Goal: Book appointment/travel/reservation

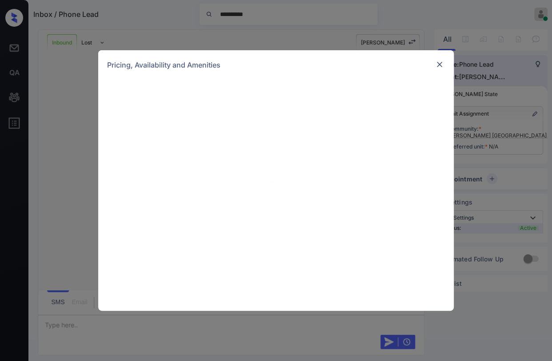
scroll to position [86, 0]
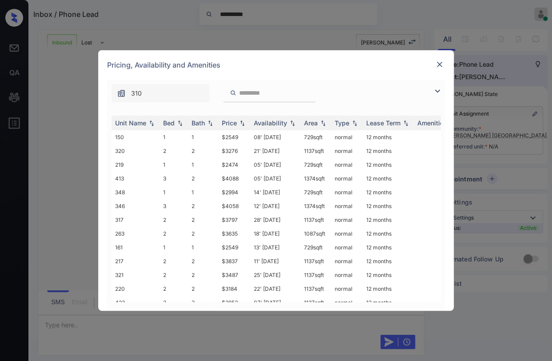
click at [438, 65] on img at bounding box center [439, 64] width 9 height 9
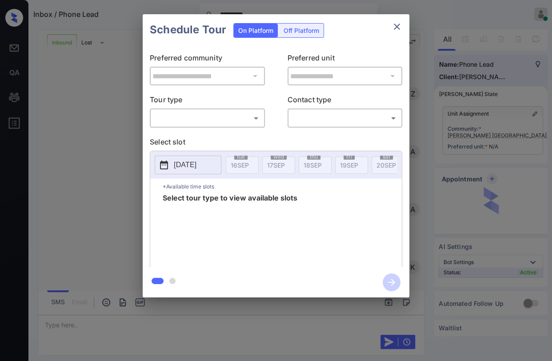
scroll to position [86, 0]
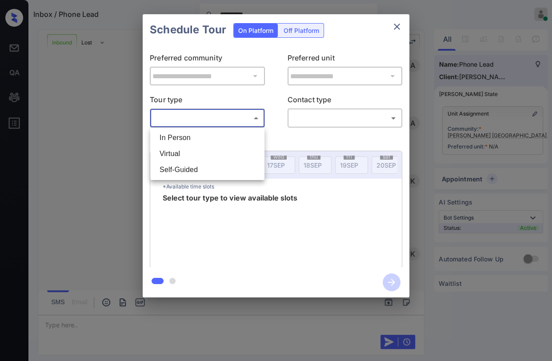
click at [186, 115] on body "**********" at bounding box center [276, 180] width 552 height 361
click at [180, 135] on li "In Person" at bounding box center [207, 138] width 110 height 16
type input "********"
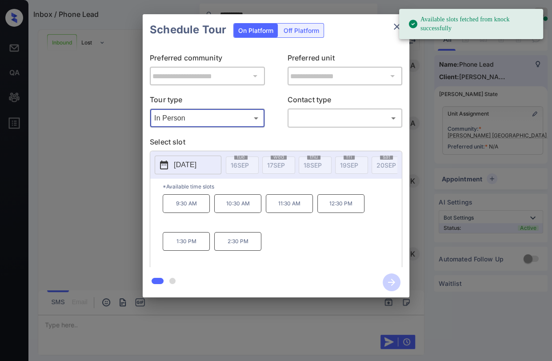
click at [177, 167] on p "[DATE]" at bounding box center [185, 165] width 23 height 11
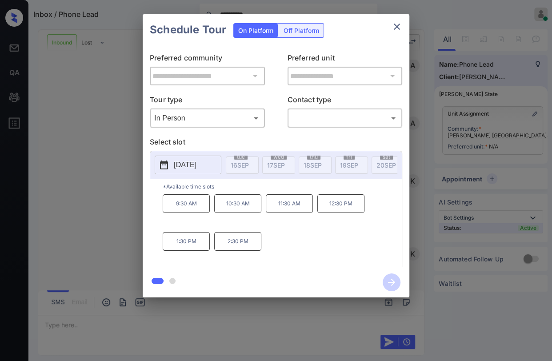
click at [296, 239] on div "9:30 AM 10:30 AM 11:30 AM 12:30 PM 1:30 PM 2:30 PM" at bounding box center [282, 229] width 239 height 71
click at [182, 164] on p "[DATE]" at bounding box center [185, 165] width 23 height 11
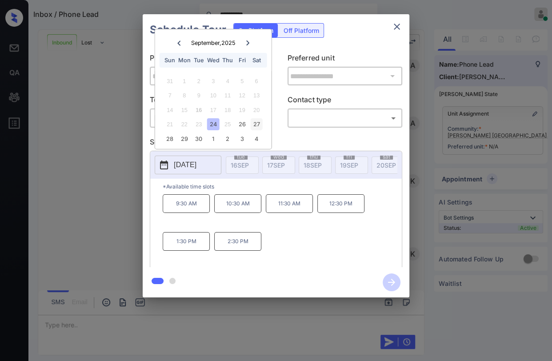
click at [257, 124] on div "27" at bounding box center [256, 124] width 12 height 12
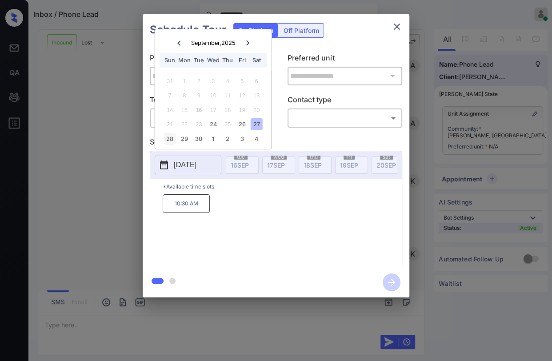
click at [172, 136] on div "28" at bounding box center [170, 139] width 12 height 12
click at [255, 125] on div "27" at bounding box center [256, 124] width 12 height 12
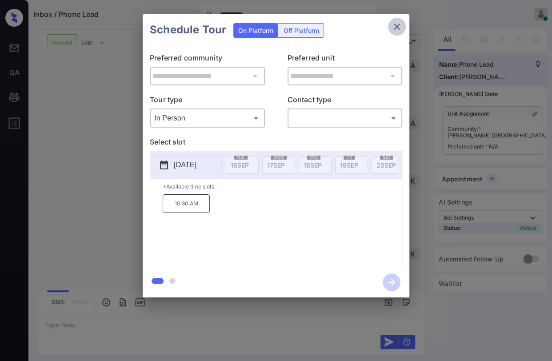
click at [398, 22] on icon "close" at bounding box center [397, 26] width 11 height 11
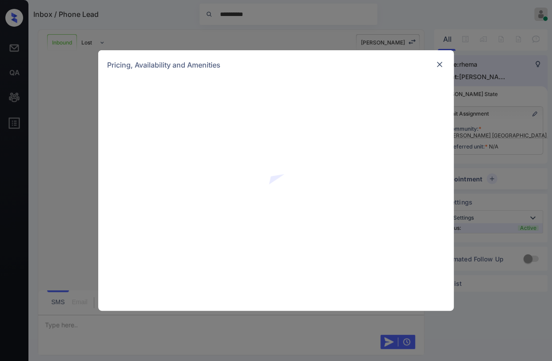
scroll to position [204, 0]
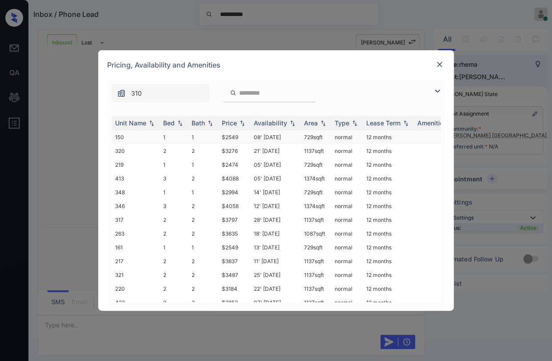
click at [165, 136] on td "1" at bounding box center [174, 137] width 28 height 14
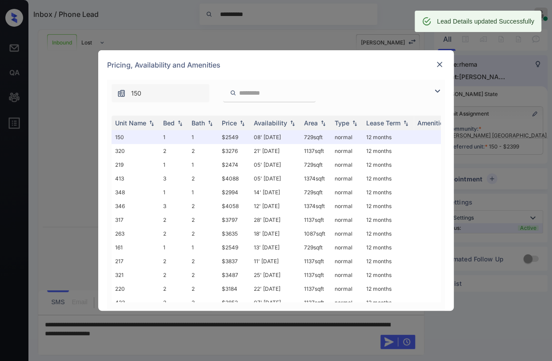
click at [435, 65] on img at bounding box center [439, 64] width 9 height 9
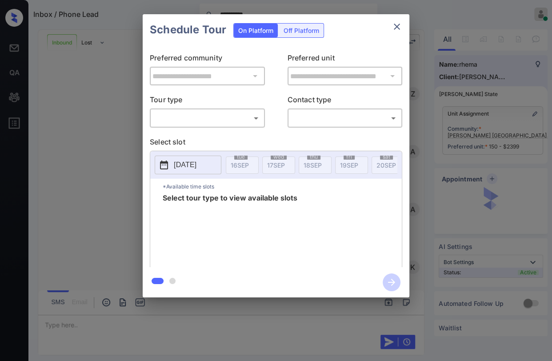
scroll to position [262, 0]
click at [217, 121] on body "**********" at bounding box center [276, 180] width 552 height 361
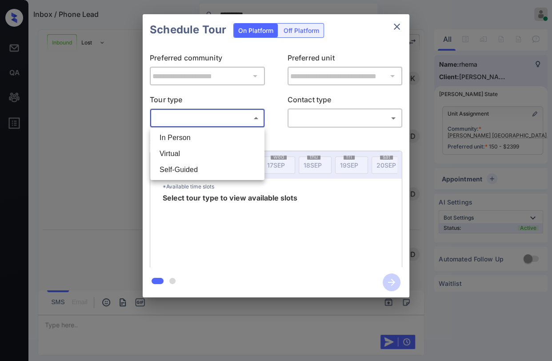
click at [180, 136] on li "In Person" at bounding box center [207, 138] width 110 height 16
type input "********"
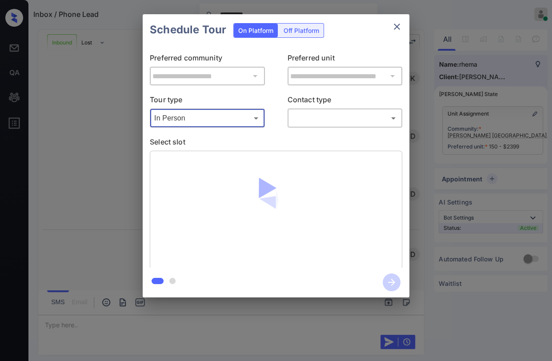
click at [319, 119] on body "**********" at bounding box center [276, 180] width 552 height 361
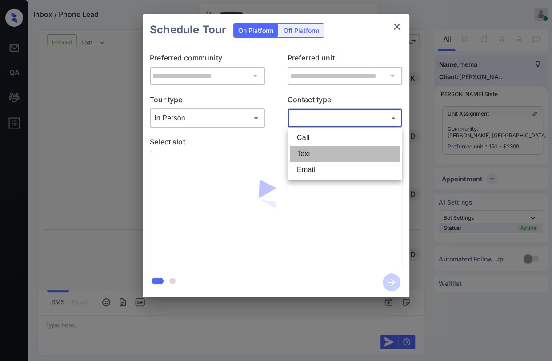
click at [306, 152] on li "Text" at bounding box center [345, 154] width 110 height 16
type input "****"
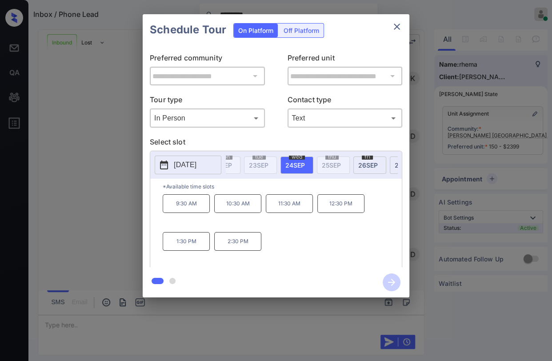
scroll to position [0, 256]
click at [375, 164] on span "[DATE]" at bounding box center [384, 165] width 19 height 8
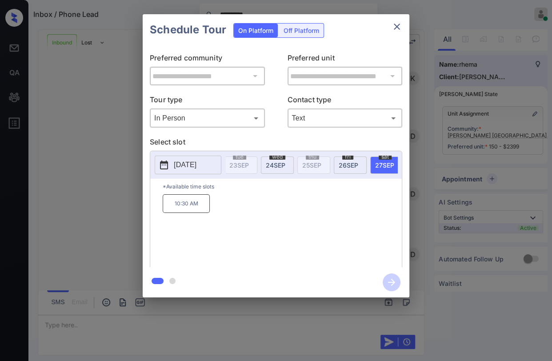
drag, startPoint x: 186, startPoint y: 209, endPoint x: 200, endPoint y: 207, distance: 14.0
click at [185, 209] on p "10:30 AM" at bounding box center [186, 203] width 47 height 19
click at [388, 280] on icon "button" at bounding box center [392, 282] width 18 height 18
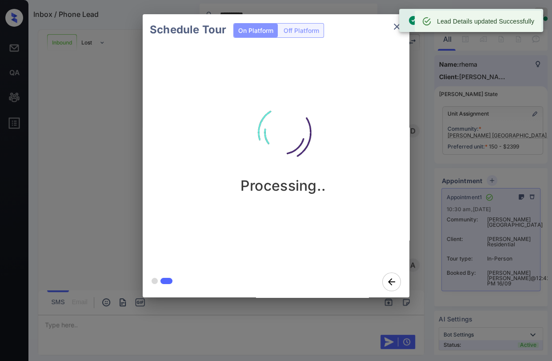
scroll to position [671, 0]
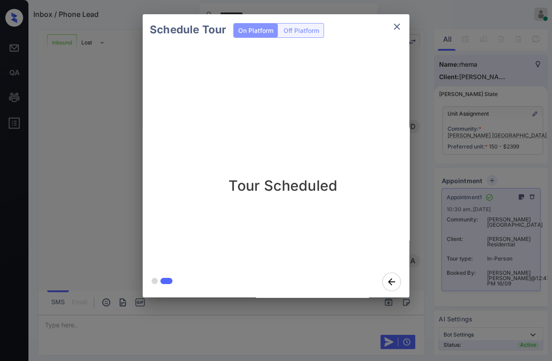
click at [397, 28] on icon "close" at bounding box center [397, 27] width 6 height 6
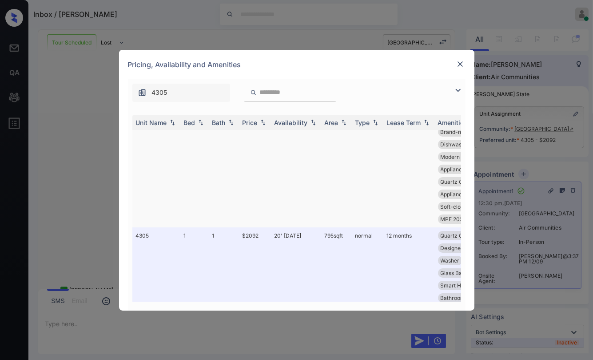
scroll to position [99, 0]
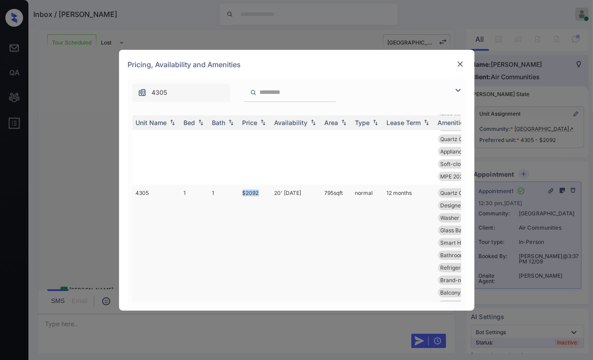
drag, startPoint x: 233, startPoint y: 190, endPoint x: 267, endPoint y: 192, distance: 33.4
click at [265, 193] on tr "4305 1 1 $2092 20' Sep 25 795 sqft normal 12 months Quartz Countert... Lighting…" at bounding box center [364, 254] width 464 height 141
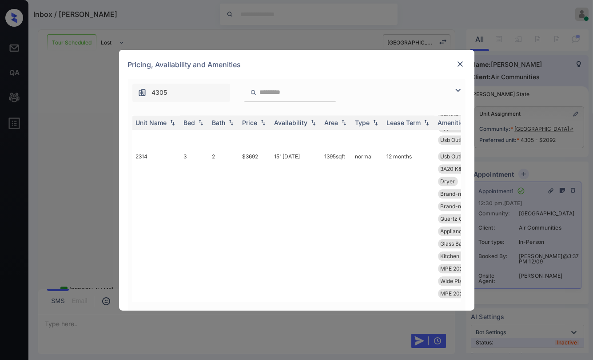
scroll to position [3346, 0]
click at [458, 68] on div at bounding box center [460, 64] width 11 height 11
